Goal: Obtain resource: Download file/media

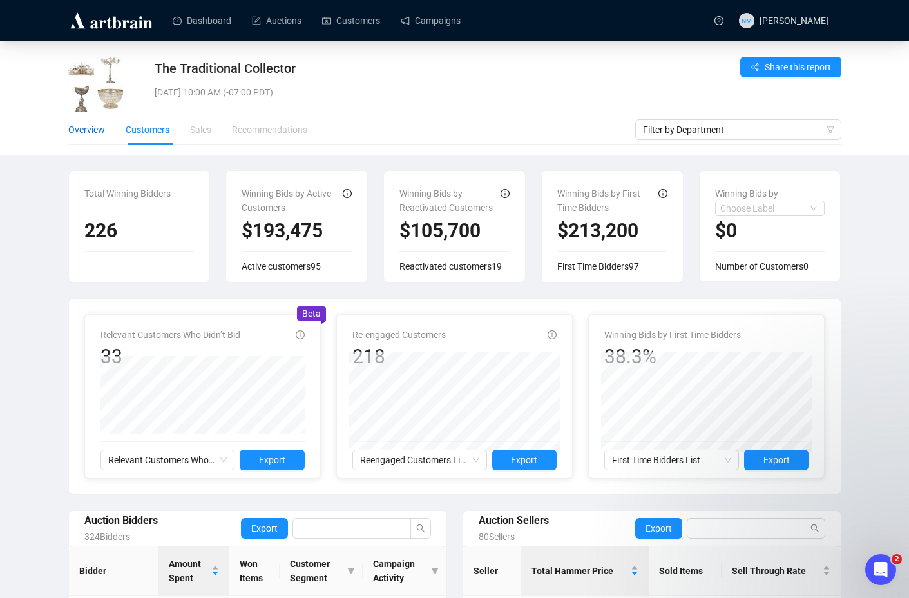
click at [80, 131] on div "Overview" at bounding box center [86, 129] width 37 height 14
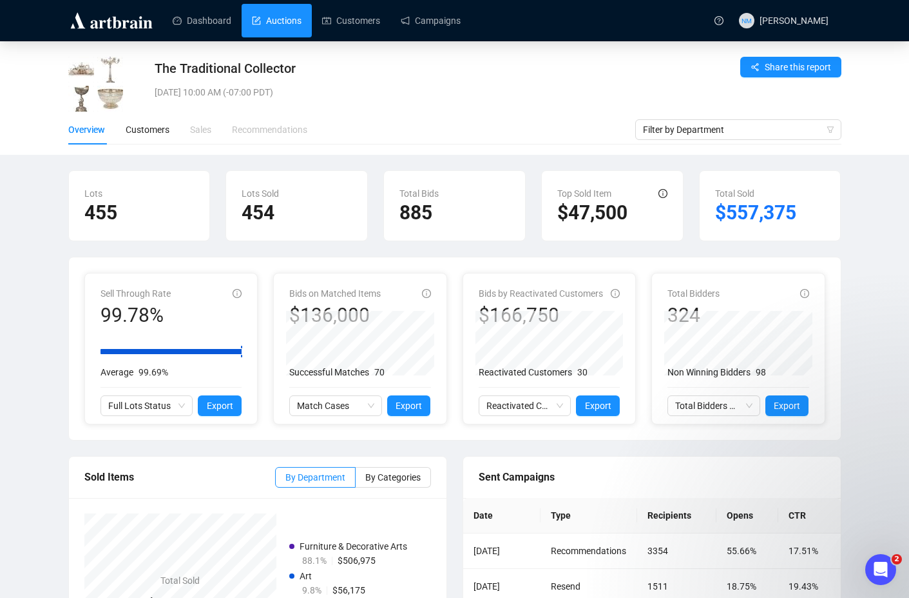
click at [274, 22] on link "Auctions" at bounding box center [277, 21] width 50 height 34
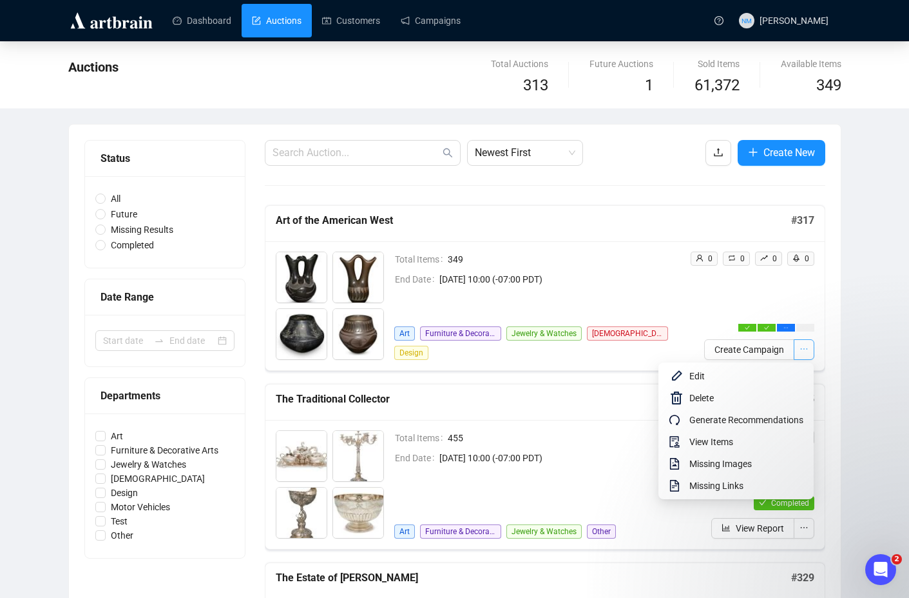
click at [809, 352] on button "button" at bounding box center [804, 349] width 21 height 21
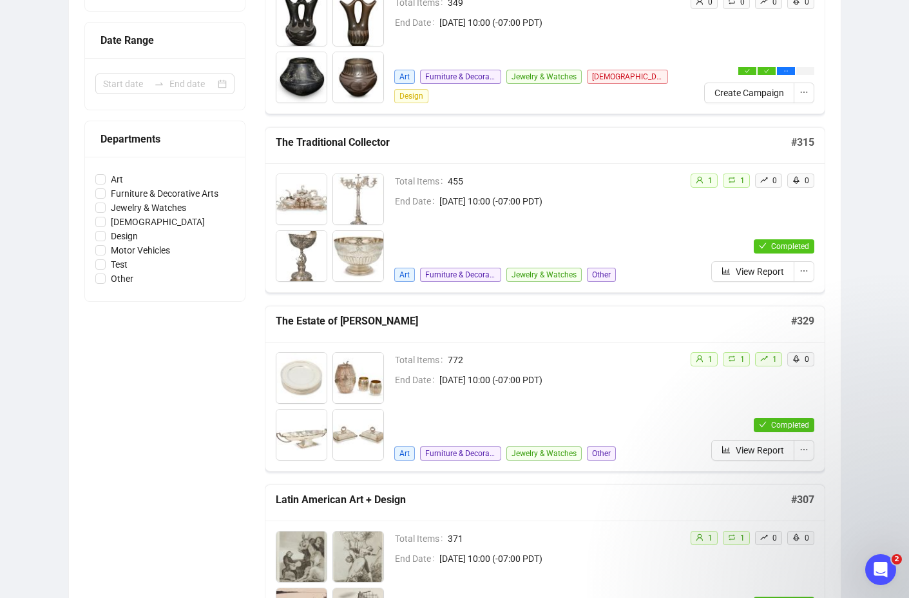
scroll to position [255, 0]
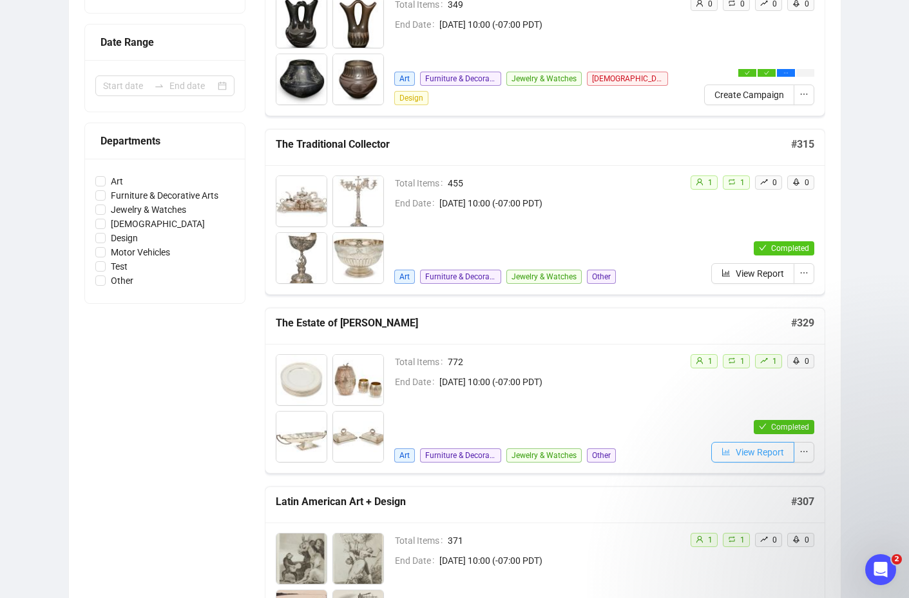
click at [760, 453] on span "View Report" at bounding box center [760, 452] width 48 height 14
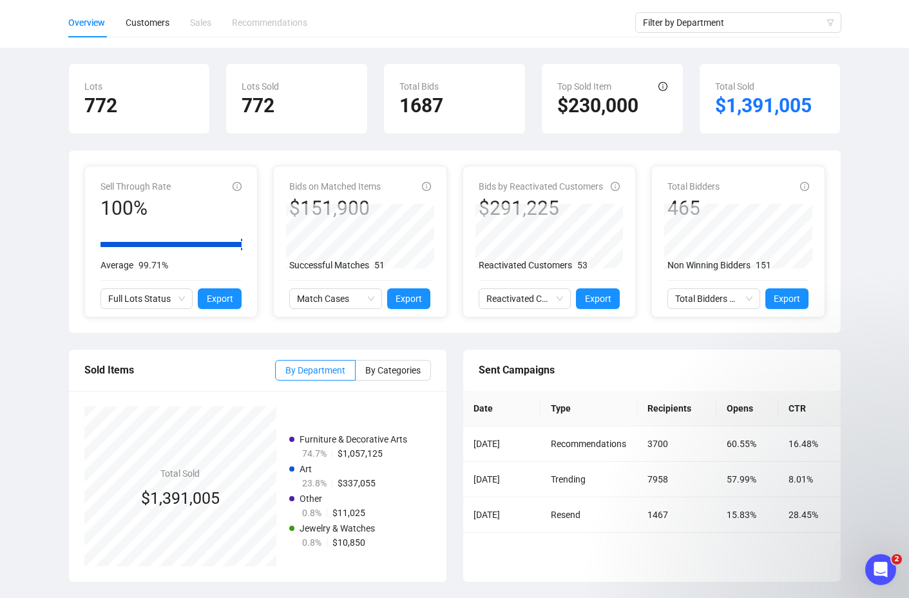
scroll to position [31, 0]
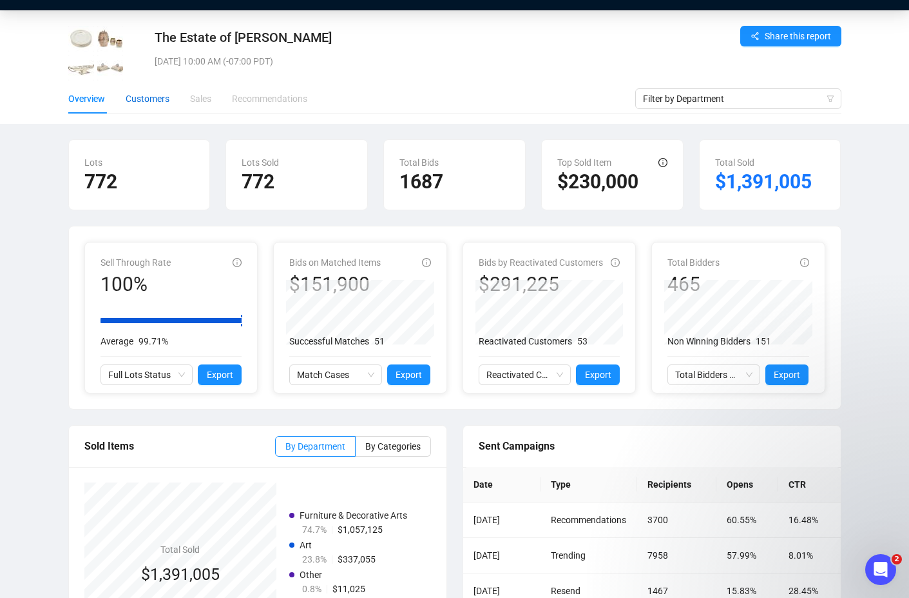
click at [155, 98] on div "Customers" at bounding box center [148, 99] width 44 height 14
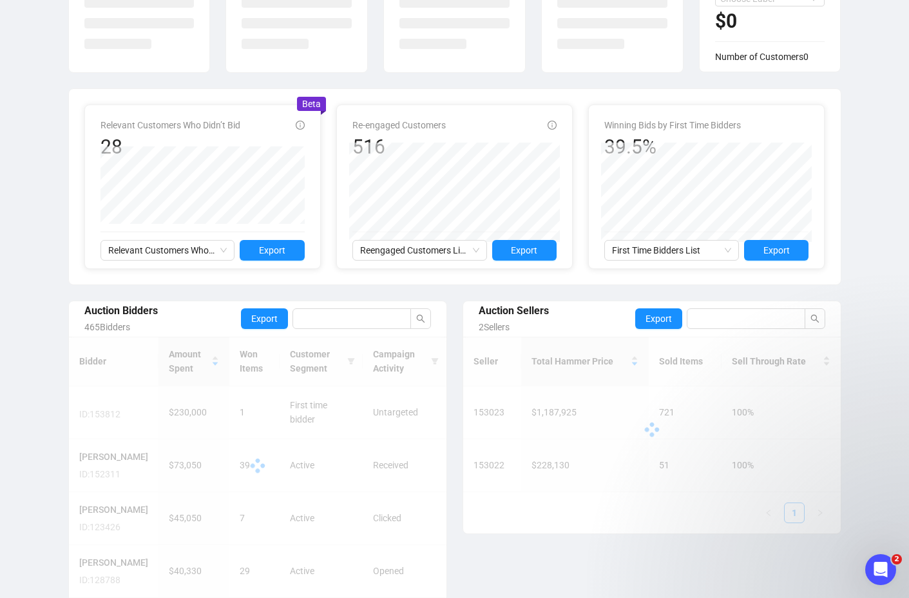
scroll to position [213, 0]
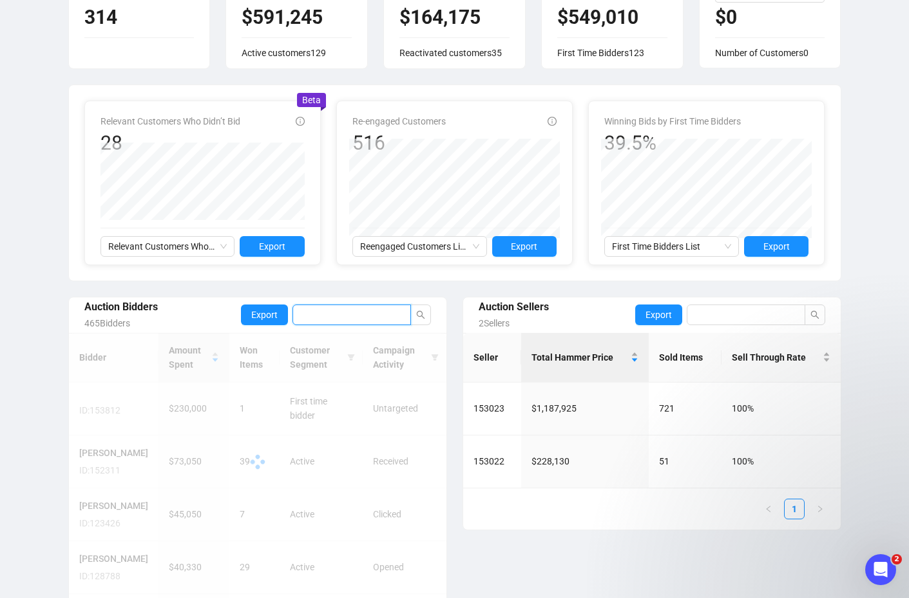
click at [368, 318] on input "search" at bounding box center [352, 314] width 119 height 21
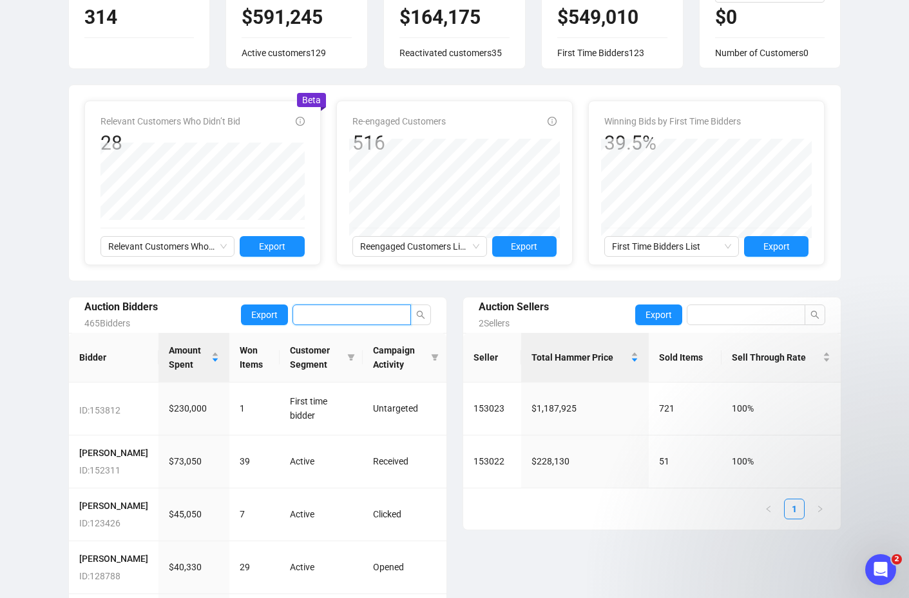
click at [368, 318] on input "search" at bounding box center [352, 314] width 119 height 21
click at [730, 248] on span "First Time Bidders List" at bounding box center [671, 246] width 119 height 19
click at [873, 244] on div "The Estate of [PERSON_NAME][DATE] 10:00 AM (-07:00 PDT) Share this report Overv…" at bounding box center [454, 266] width 909 height 876
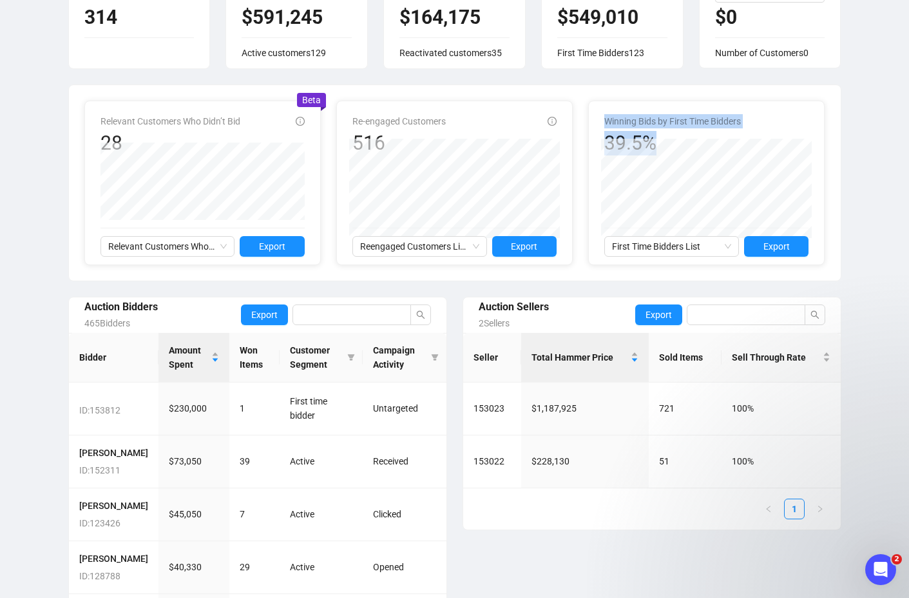
drag, startPoint x: 906, startPoint y: 157, endPoint x: 909, endPoint y: 117, distance: 40.0
click at [909, 118] on div "The Estate of [PERSON_NAME][DATE] 10:00 AM (-07:00 PDT) Share this report Overv…" at bounding box center [454, 266] width 909 height 876
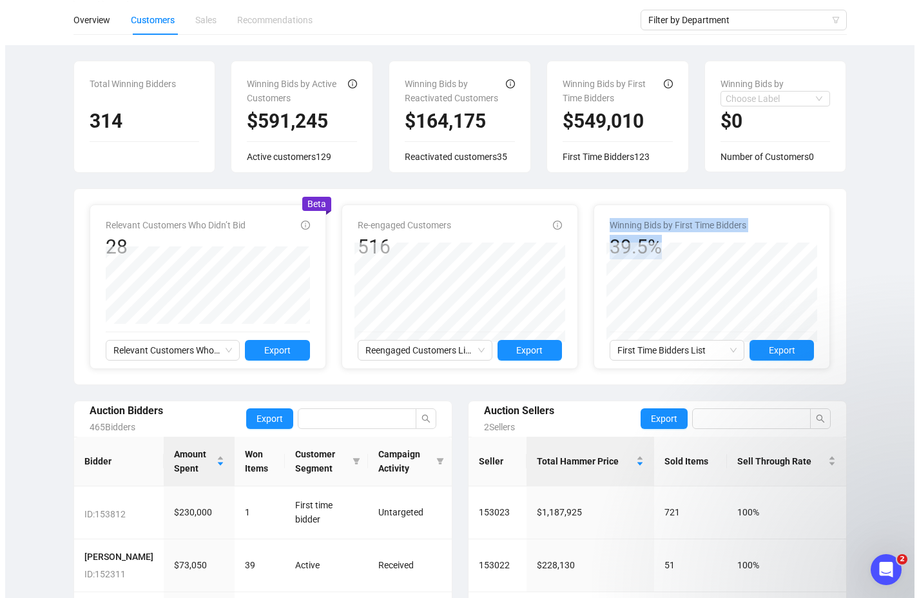
scroll to position [111, 0]
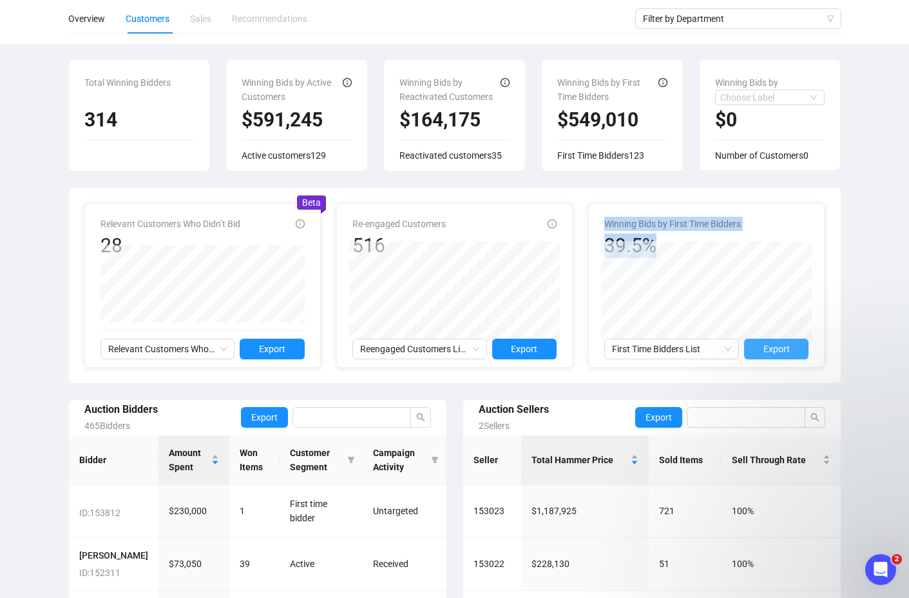
click at [786, 350] on span "Export" at bounding box center [777, 349] width 26 height 14
